Goal: Find specific page/section: Find specific page/section

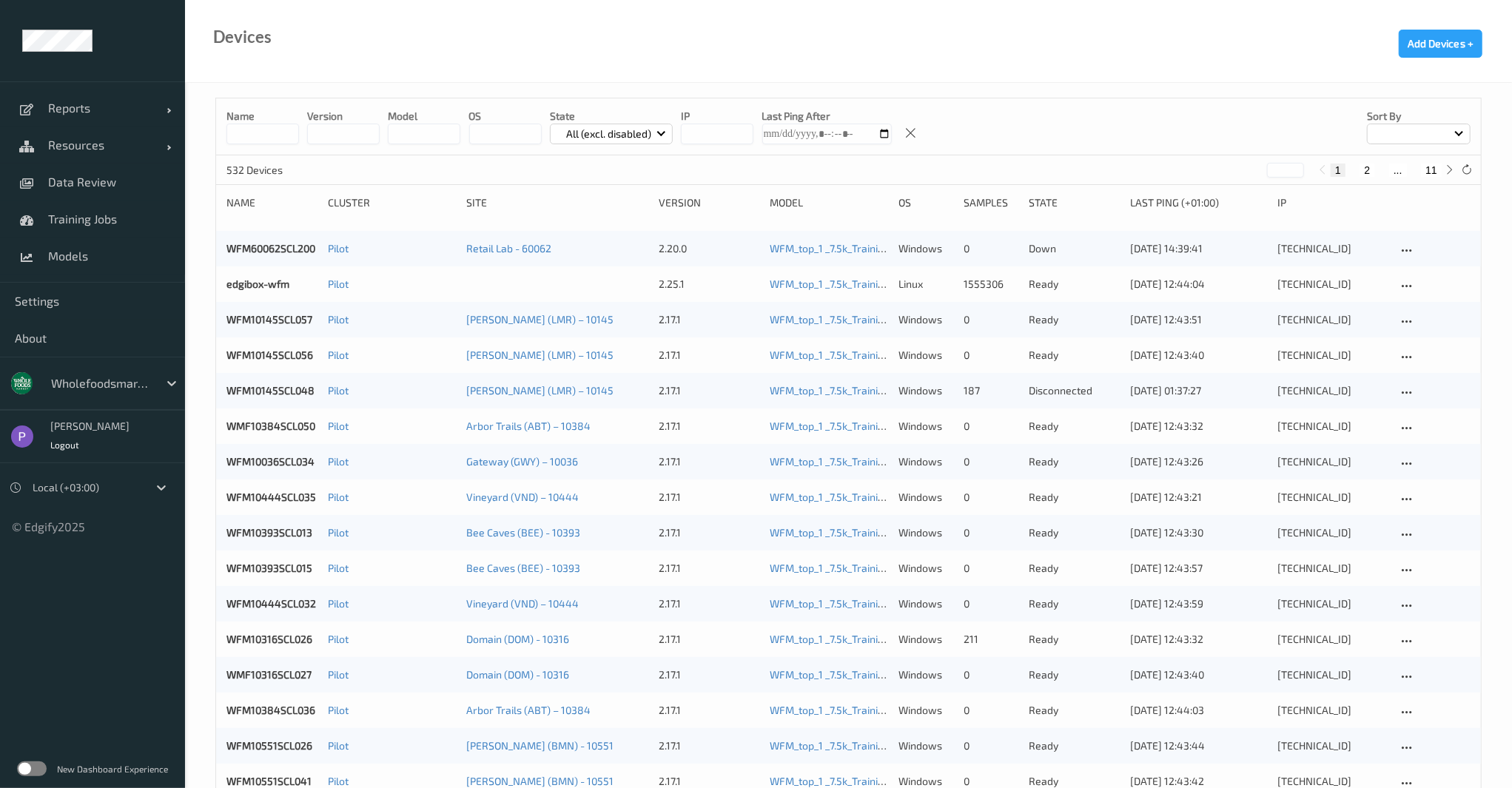
click at [30, 766] on label at bounding box center [32, 769] width 30 height 15
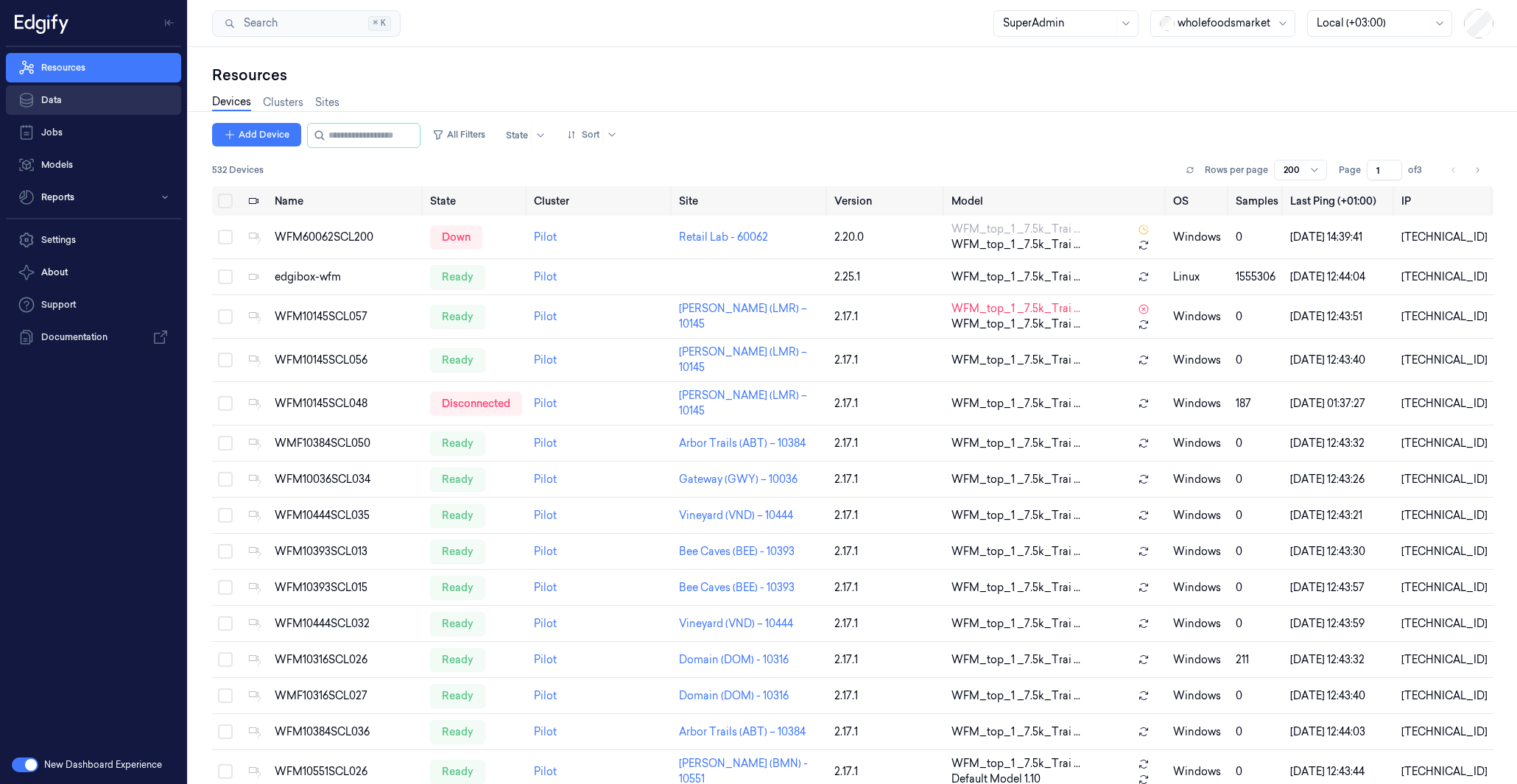
click at [115, 110] on link "Data" at bounding box center [93, 101] width 175 height 30
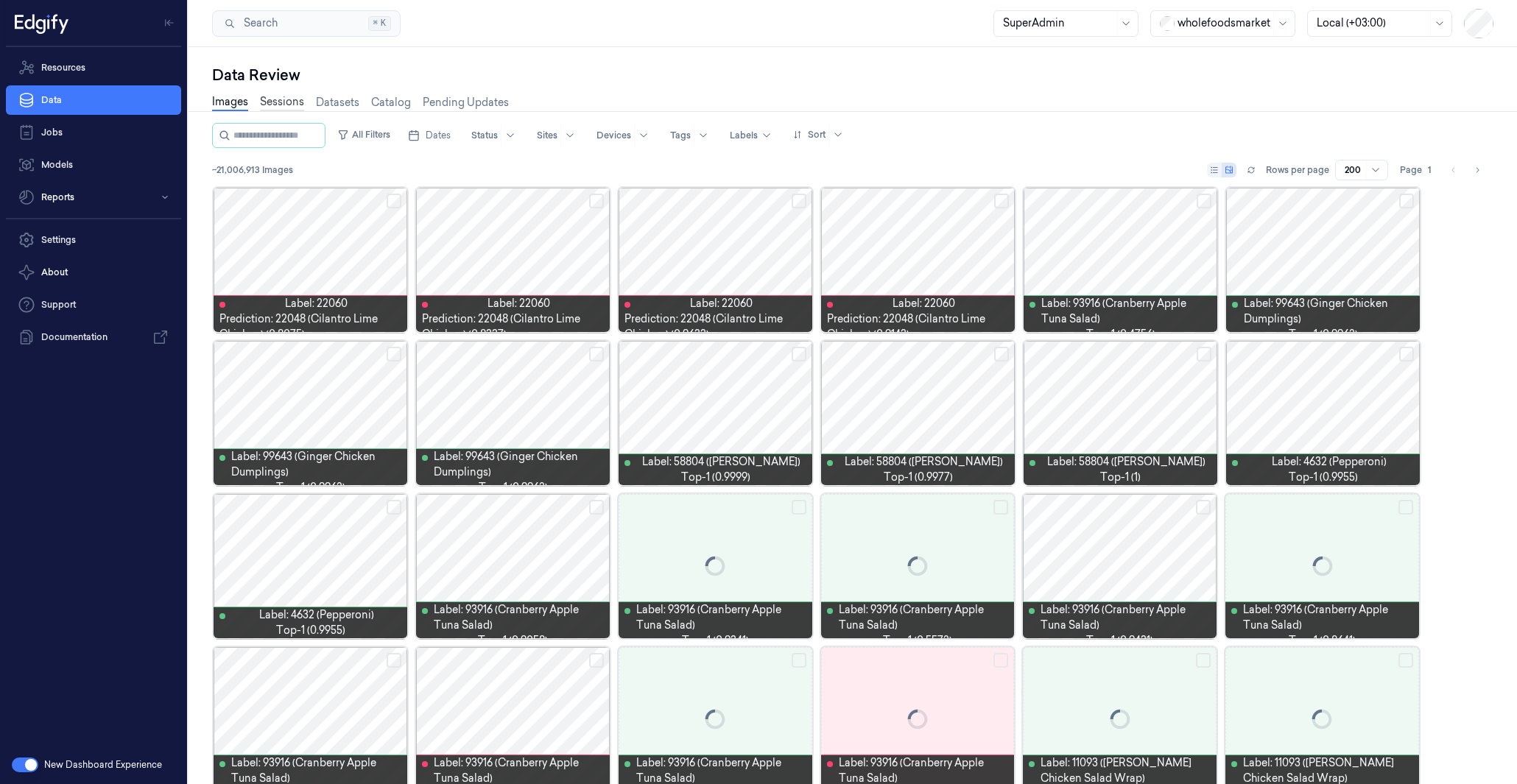
click at [282, 106] on link "Sessions" at bounding box center [282, 103] width 44 height 17
